Goal: Task Accomplishment & Management: Use online tool/utility

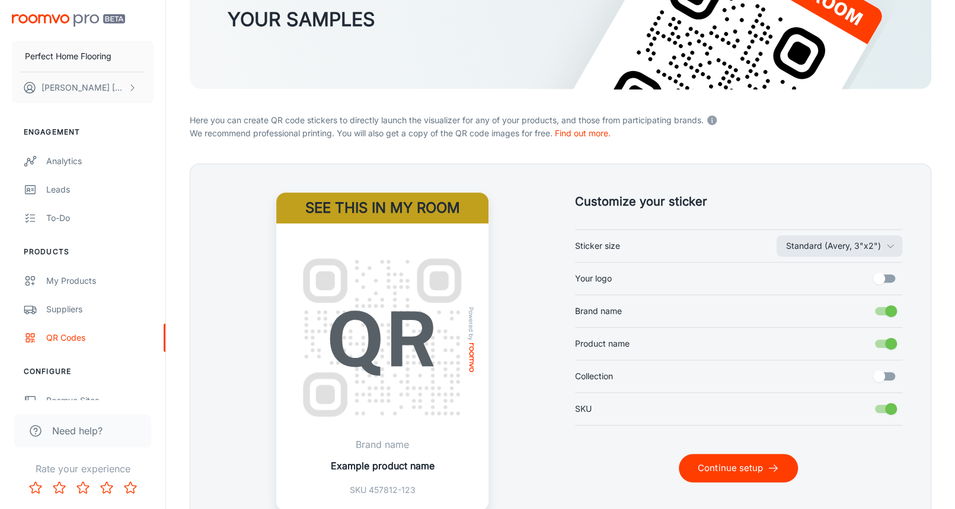
scroll to position [232, 0]
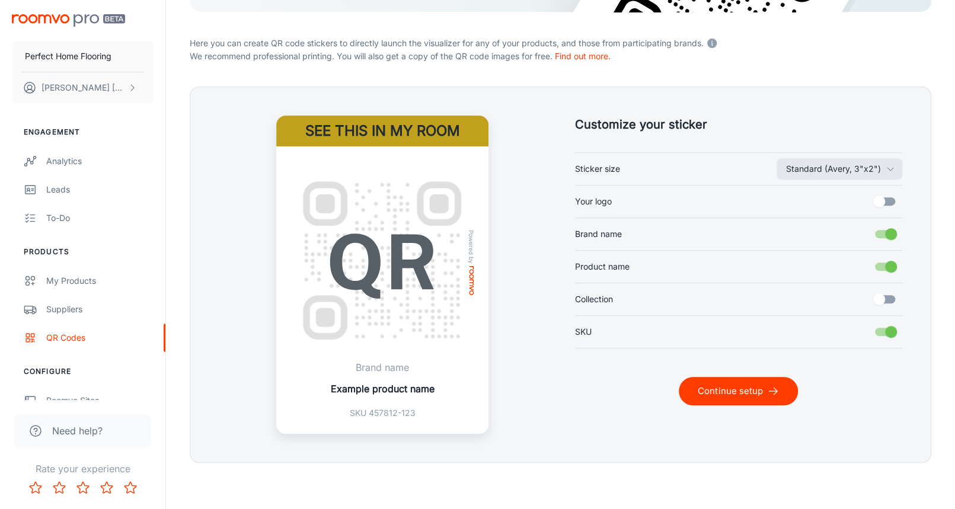
click at [888, 197] on input "Your logo" at bounding box center [880, 201] width 68 height 23
checkbox input "true"
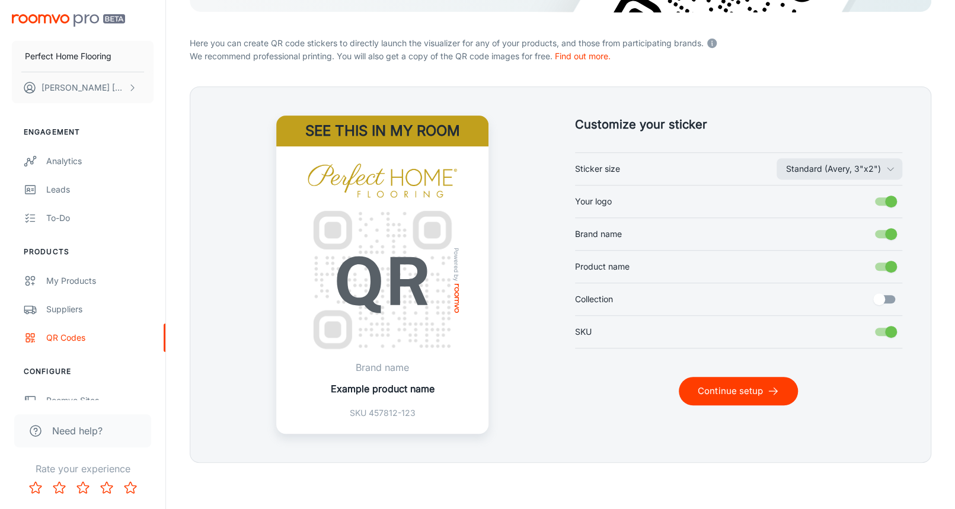
click at [732, 391] on button "Continue setup" at bounding box center [738, 391] width 119 height 28
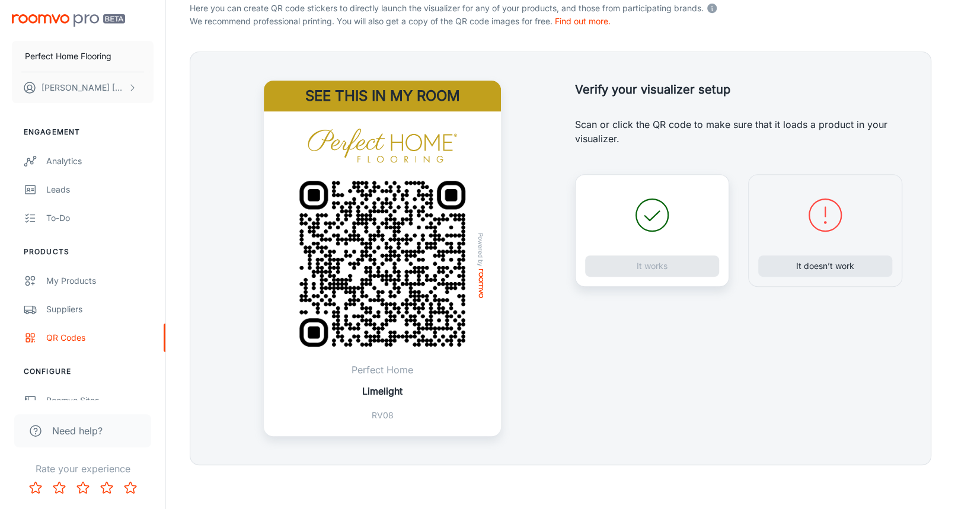
scroll to position [270, 0]
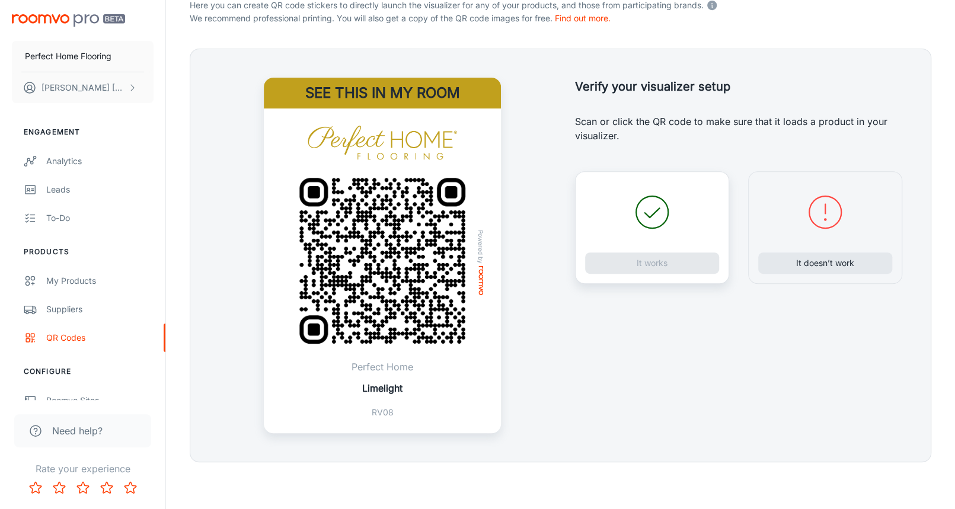
click at [409, 260] on img at bounding box center [382, 261] width 198 height 198
click at [649, 264] on button "It works" at bounding box center [652, 263] width 134 height 21
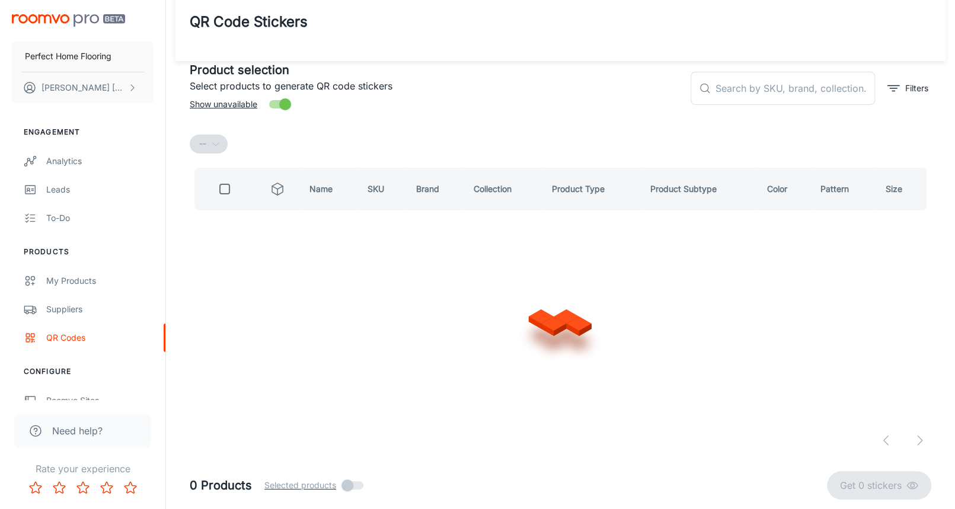
scroll to position [17, 0]
click at [752, 94] on input "text" at bounding box center [796, 88] width 160 height 33
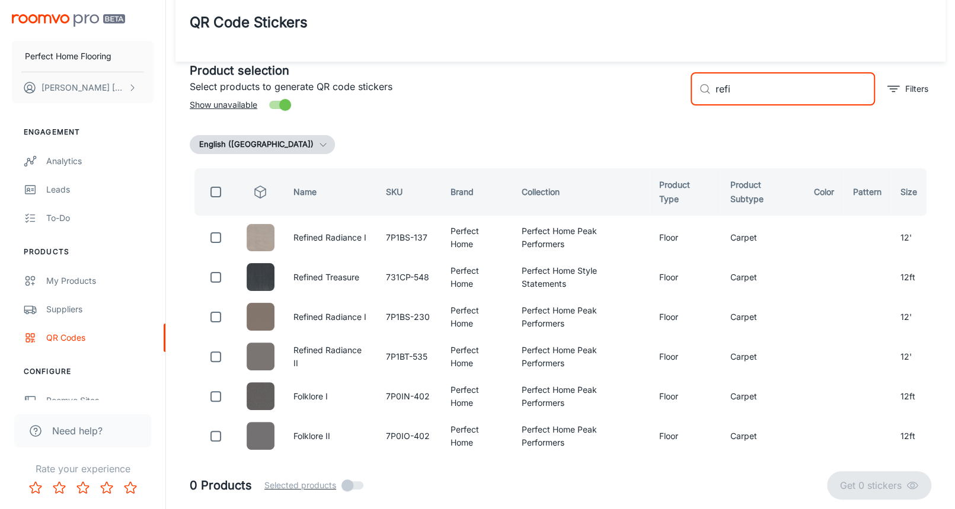
click at [598, 100] on div "Product selection Select products to generate QR code stickers Show unavailable" at bounding box center [430, 84] width 501 height 64
click at [578, 46] on header "QR Code Stickers" at bounding box center [561, 22] width 770 height 78
click at [777, 92] on input "refi" at bounding box center [796, 88] width 160 height 33
drag, startPoint x: 753, startPoint y: 93, endPoint x: 688, endPoint y: 86, distance: 65.0
click at [692, 88] on div "​ refi ​" at bounding box center [783, 88] width 184 height 33
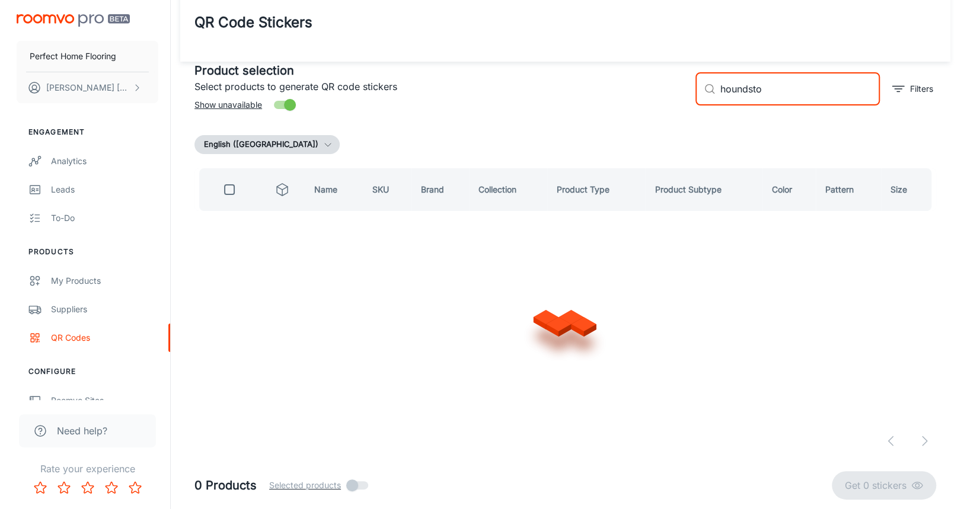
scroll to position [0, 0]
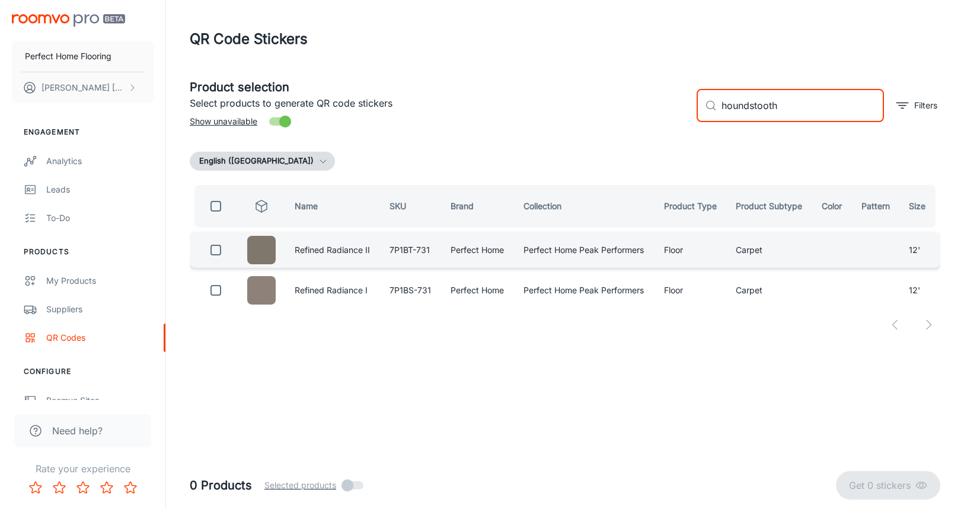
type input "houndstooth"
click at [219, 250] on input "checkbox" at bounding box center [216, 250] width 24 height 24
checkbox input "true"
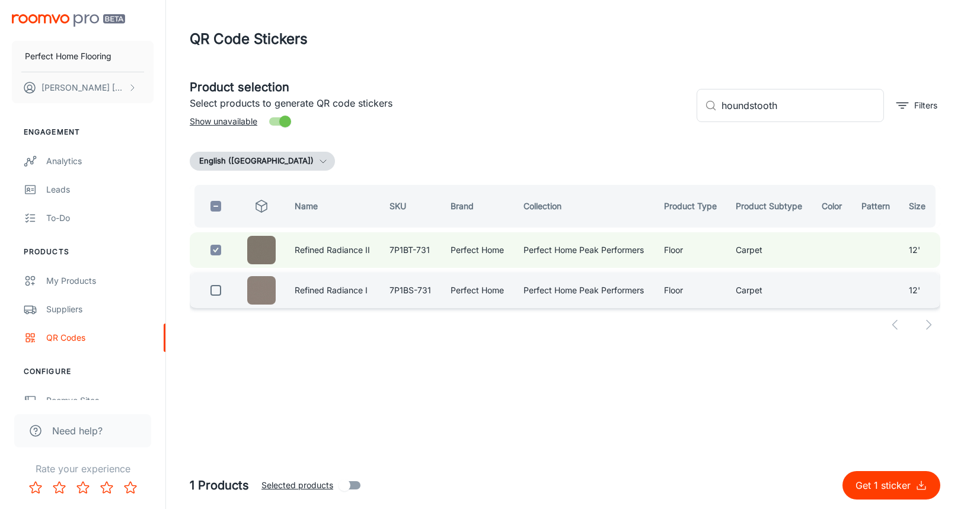
click at [215, 304] on td at bounding box center [214, 291] width 48 height 36
click at [217, 296] on input "checkbox" at bounding box center [216, 291] width 24 height 24
checkbox input "true"
click at [879, 487] on p "Get 2 stickers" at bounding box center [882, 486] width 66 height 14
checkbox input "false"
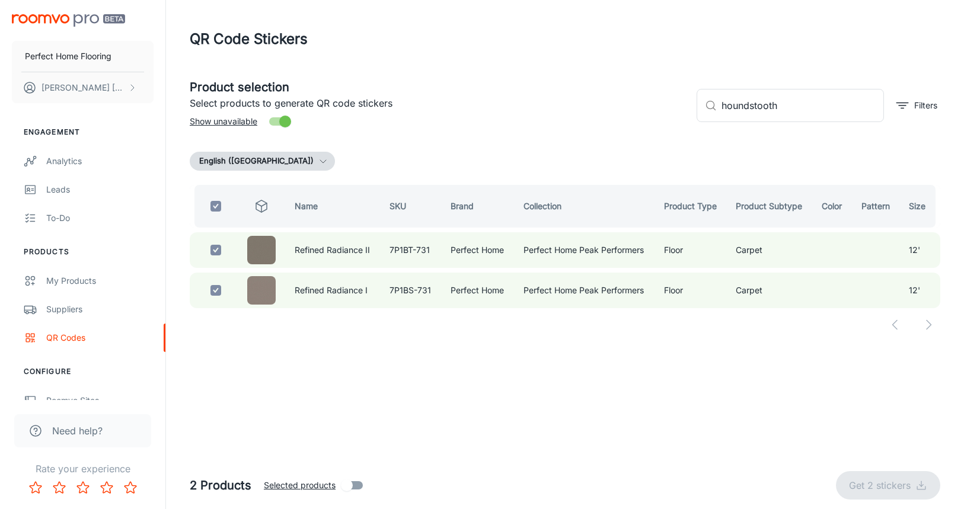
checkbox input "false"
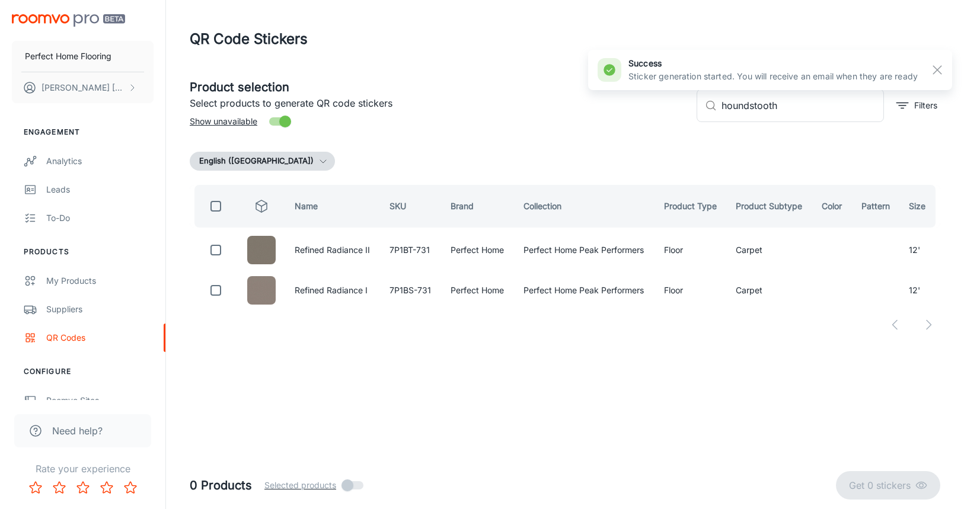
click at [736, 424] on div "Perfect Home Flooring [PERSON_NAME] Engagement Analytics Leads To-do Products M…" at bounding box center [482, 254] width 964 height 509
